Goal: Information Seeking & Learning: Learn about a topic

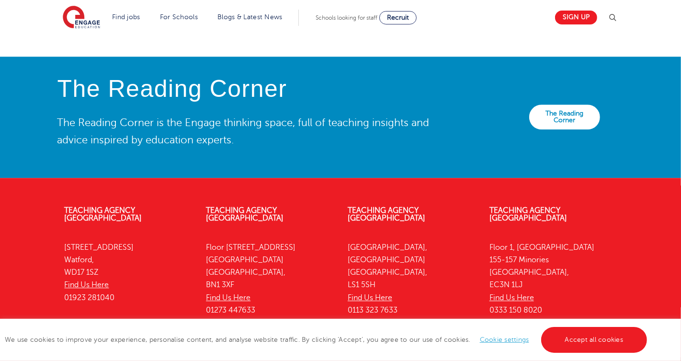
scroll to position [2134, 0]
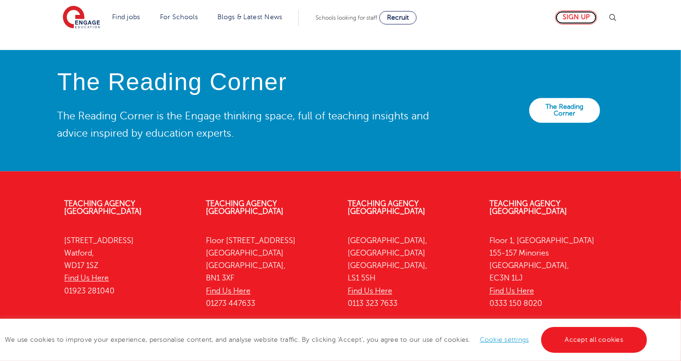
click at [572, 16] on link "Sign up" at bounding box center [576, 18] width 42 height 14
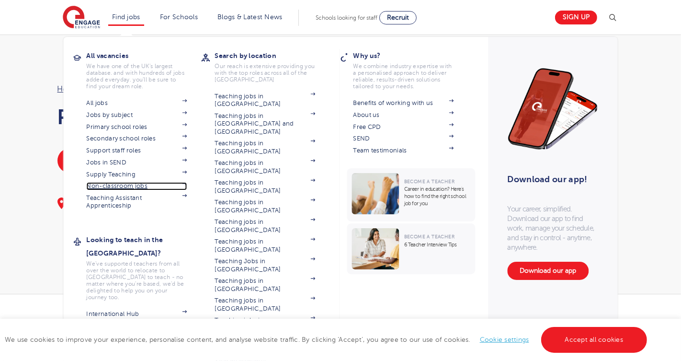
click at [121, 186] on link "Non-classroom jobs" at bounding box center [137, 186] width 101 height 8
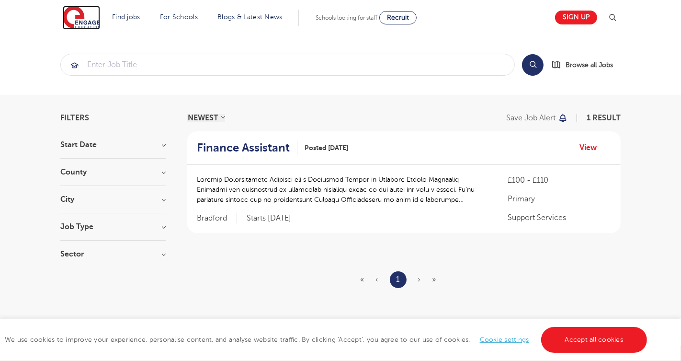
click at [77, 19] on img at bounding box center [81, 18] width 37 height 24
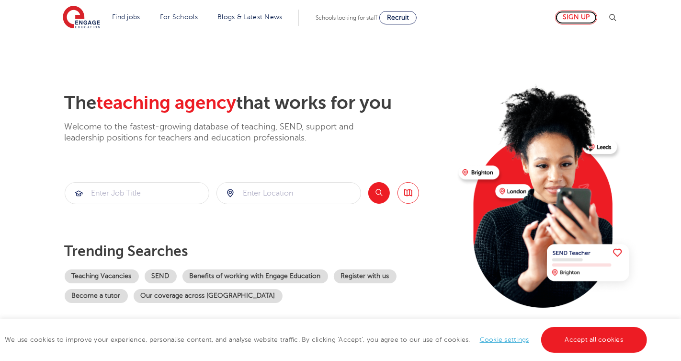
click at [566, 17] on link "Sign up" at bounding box center [576, 18] width 42 height 14
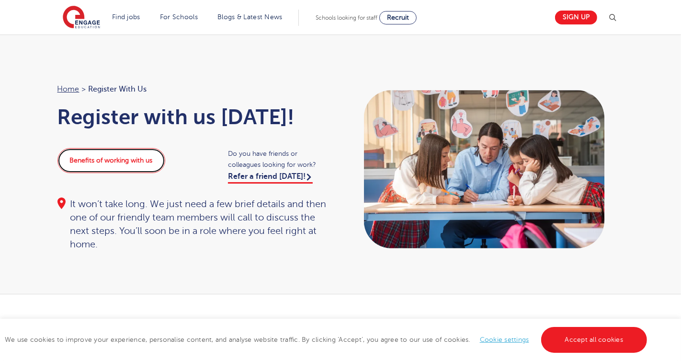
click at [148, 162] on link "Benefits of working with us" at bounding box center [111, 160] width 108 height 25
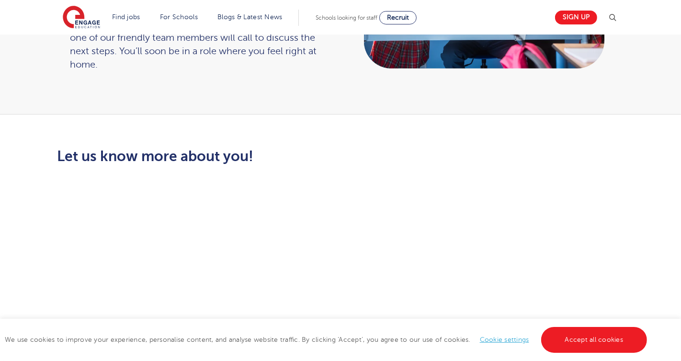
scroll to position [109, 0]
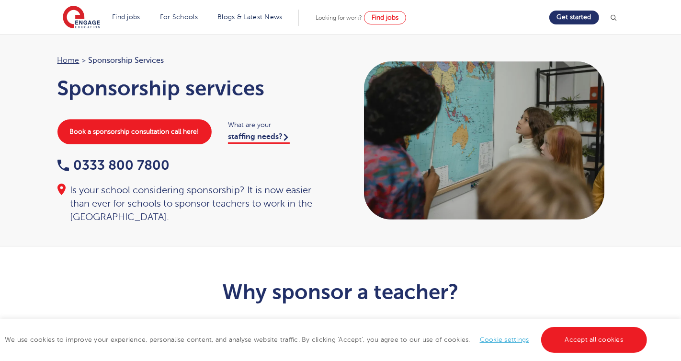
click at [19, 153] on div "Home > Sponsorship Services Sponsorship services Book a sponsorship consultatio…" at bounding box center [340, 140] width 681 height 212
click at [36, 80] on div "Home > Sponsorship Services Sponsorship services Book a sponsorship consultatio…" at bounding box center [340, 140] width 681 height 212
click at [131, 61] on span "Sponsorship Services" at bounding box center [127, 60] width 76 height 12
click at [137, 93] on h1 "Sponsorship services" at bounding box center [194, 88] width 274 height 24
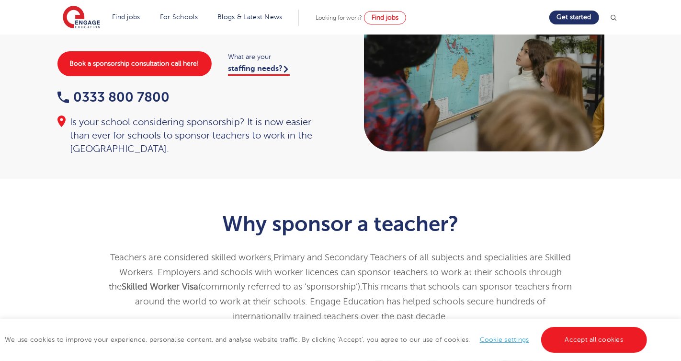
scroll to position [69, 0]
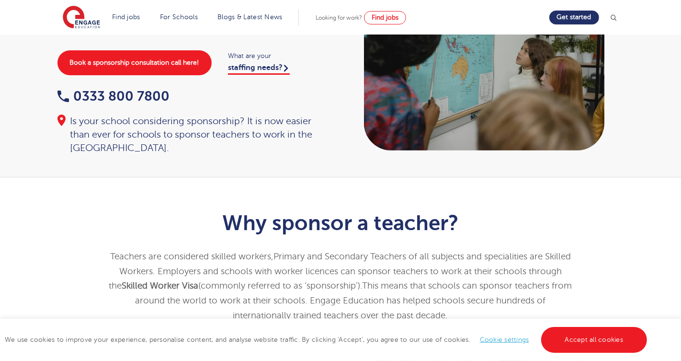
click at [139, 128] on div "Is your school considering sponsorship? It is now easier than ever for schools …" at bounding box center [194, 134] width 274 height 40
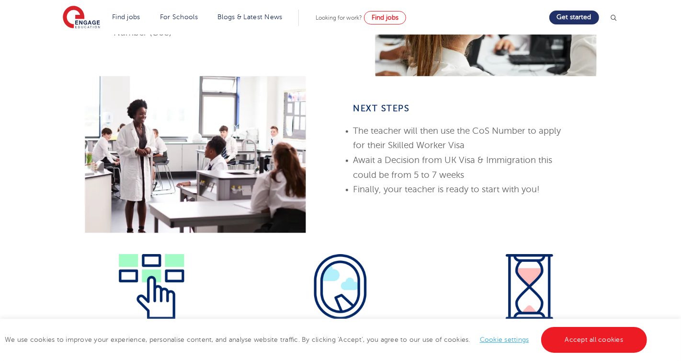
scroll to position [553, 0]
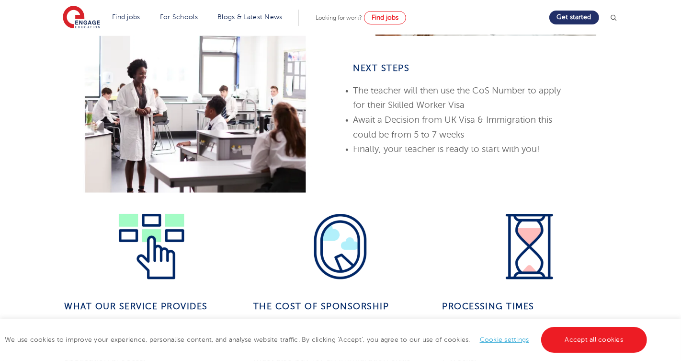
click at [398, 106] on span "The teacher will then use the CoS Number to apply for their Skilled Worker Visa" at bounding box center [457, 98] width 208 height 24
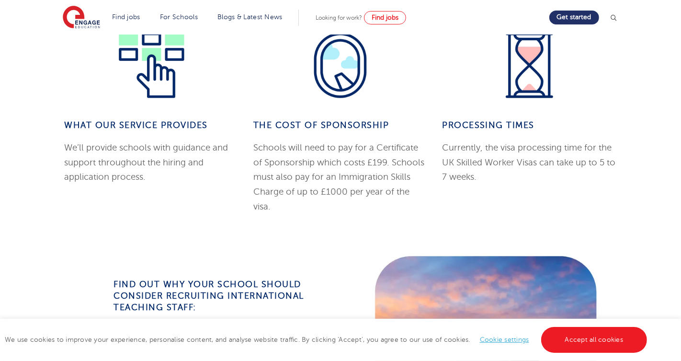
click at [363, 130] on div "The Cost of Sponsorship Schools will need to pay for a Certificate of Sponsorsh…" at bounding box center [340, 115] width 189 height 169
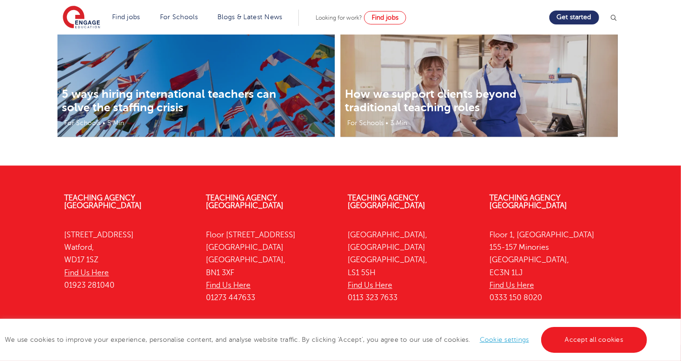
scroll to position [1877, 0]
